Goal: Information Seeking & Learning: Check status

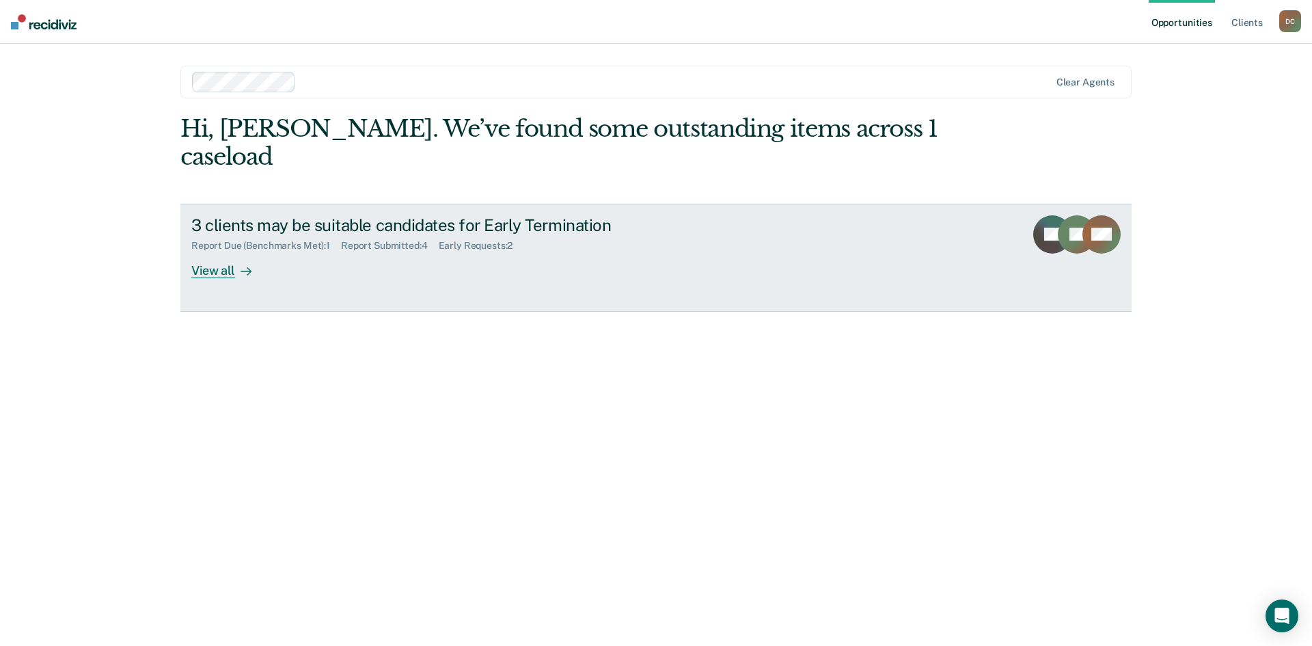
click at [209, 251] on div "View all" at bounding box center [229, 264] width 77 height 27
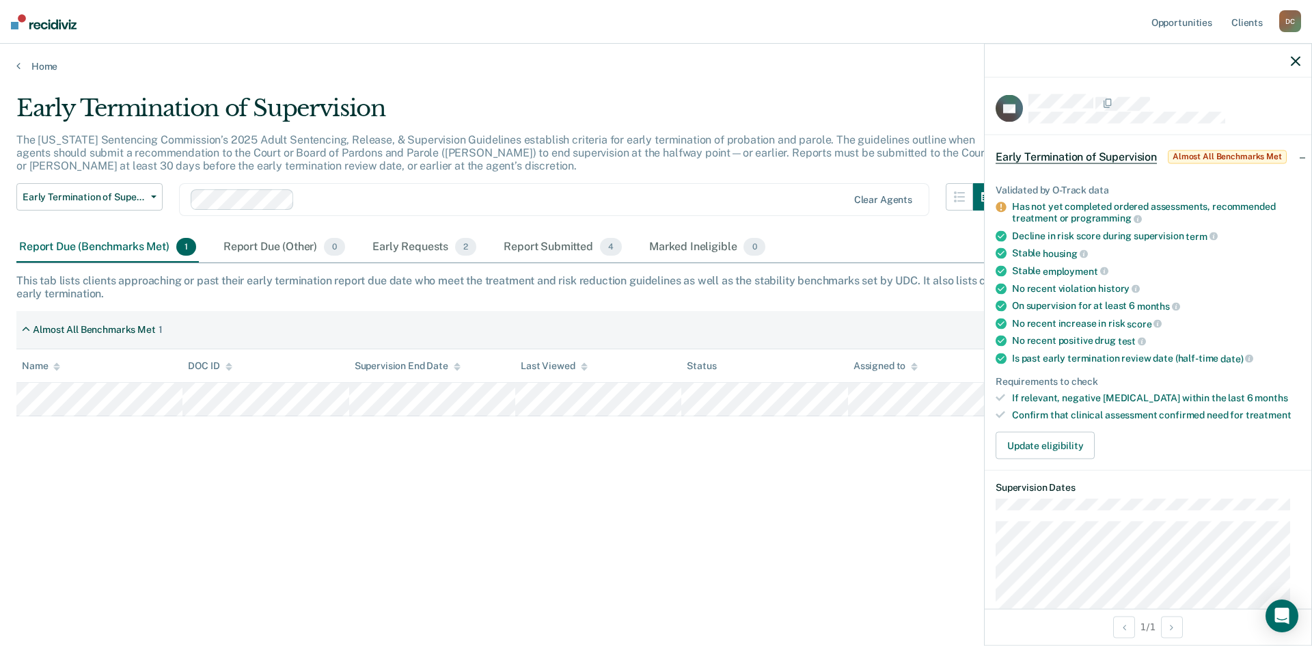
click at [315, 491] on div "Early Termination of Supervision The [US_STATE] Sentencing Commission’s 2025 Ad…" at bounding box center [655, 318] width 1279 height 449
click at [406, 249] on div "Early Requests 2" at bounding box center [424, 247] width 109 height 30
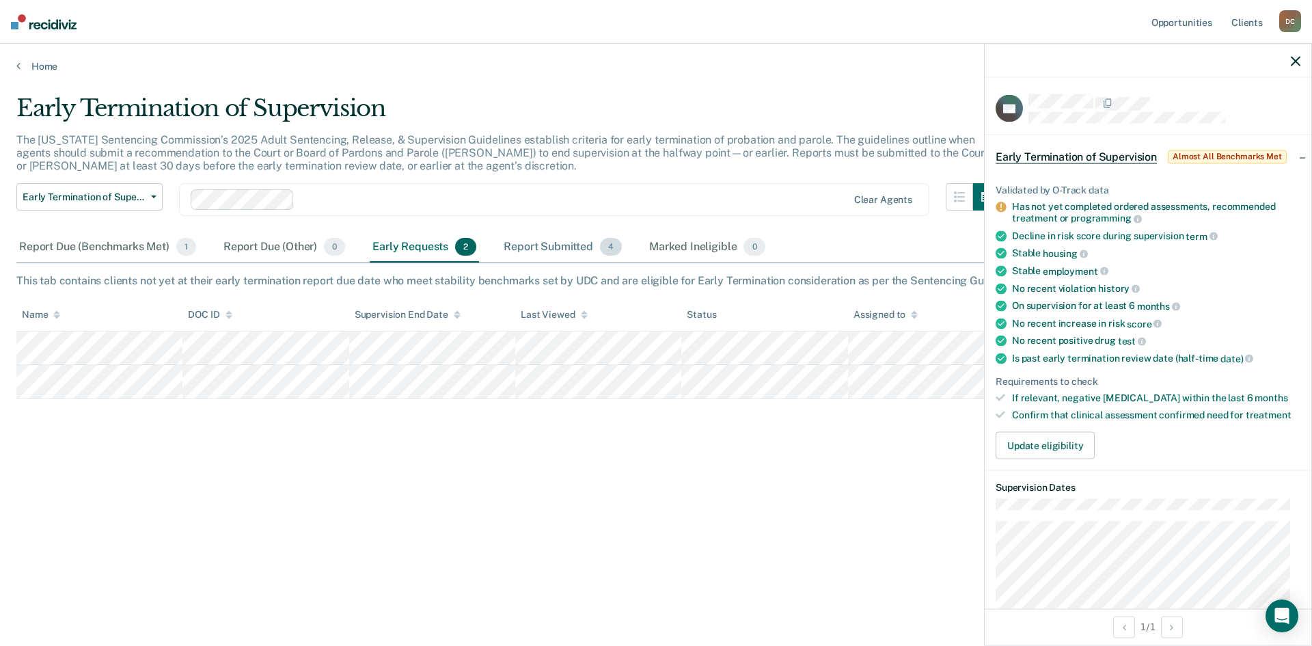
click at [535, 247] on div "Report Submitted 4" at bounding box center [563, 247] width 124 height 30
